Goal: Task Accomplishment & Management: Manage account settings

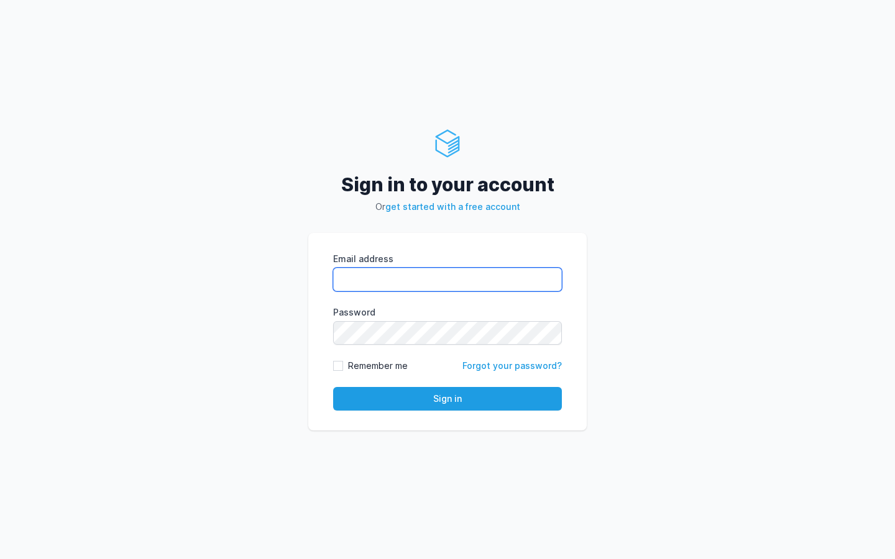
click at [446, 287] on input "Email address" at bounding box center [447, 280] width 229 height 24
type input "kiran@cied.in"
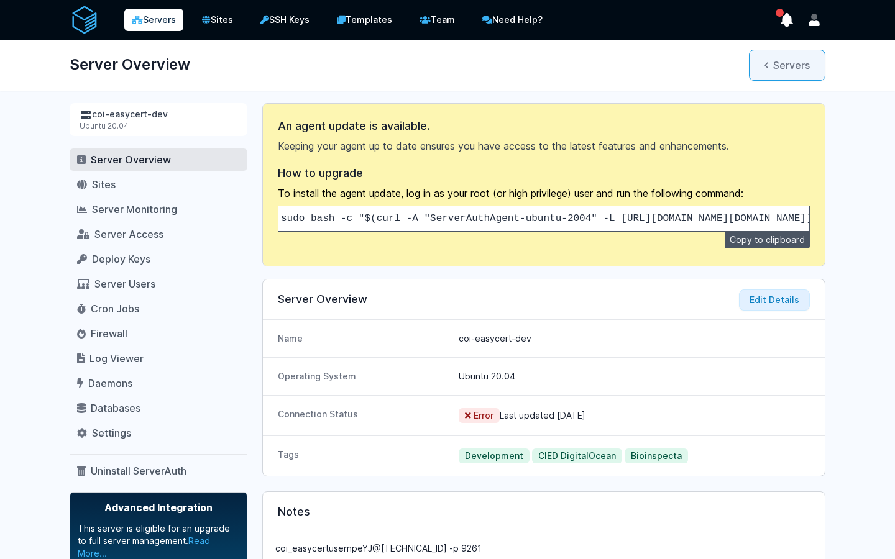
click at [765, 70] on link "Servers" at bounding box center [787, 65] width 76 height 31
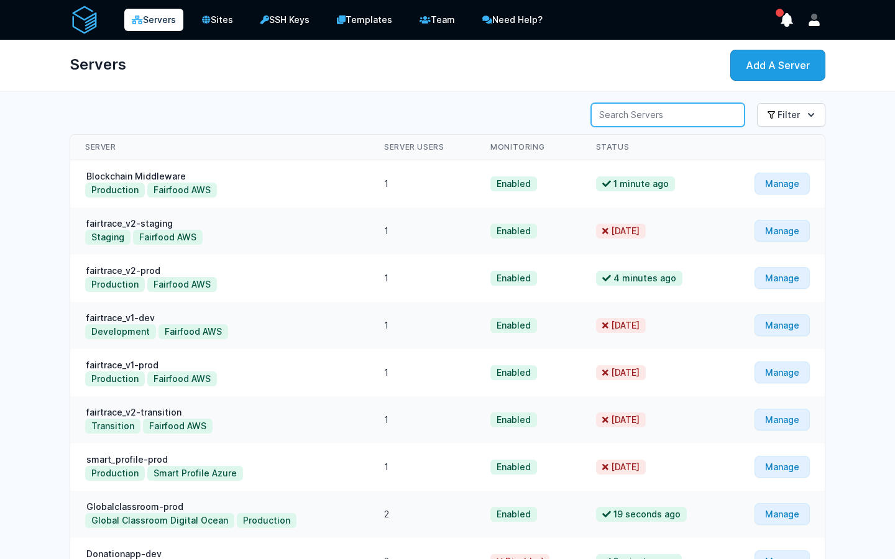
click at [665, 118] on input "Server Search" at bounding box center [667, 115] width 153 height 24
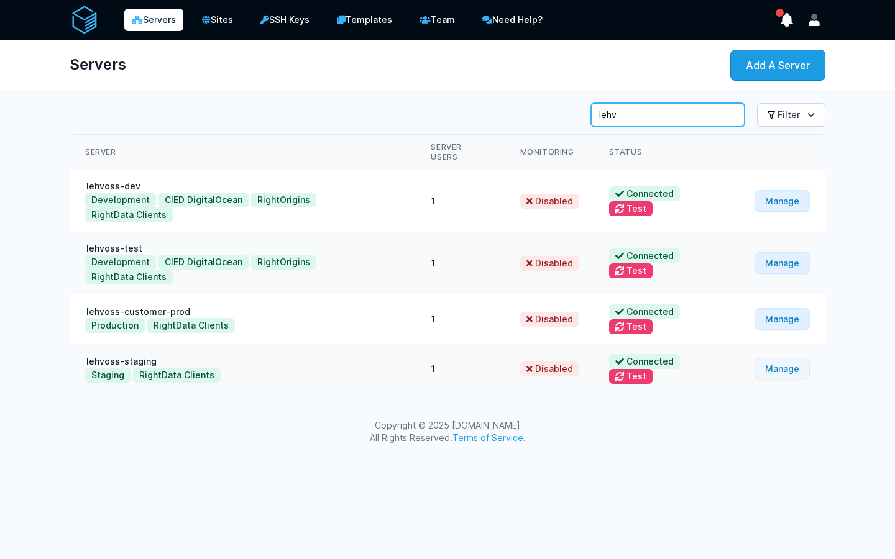
type input "lehv"
click at [772, 358] on link "Manage" at bounding box center [781, 369] width 55 height 22
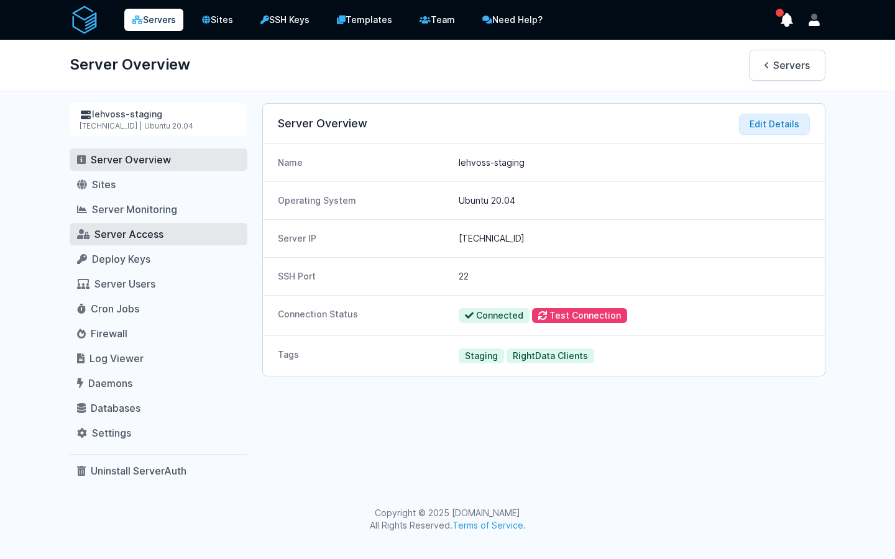
click at [107, 235] on span "Server Access" at bounding box center [128, 234] width 69 height 12
